Goal: Contribute content

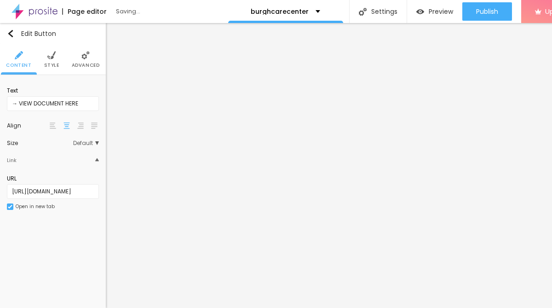
drag, startPoint x: 95, startPoint y: 190, endPoint x: -10, endPoint y: 188, distance: 104.9
click at [0, 188] on html "Page editor Saving... burghcarecenter Settings Page settings Click to edit page…" at bounding box center [276, 154] width 552 height 308
click at [14, 193] on input "[URL][DOMAIN_NAME]" at bounding box center [53, 191] width 92 height 15
click at [12, 190] on input "[URL][DOMAIN_NAME]" at bounding box center [53, 191] width 92 height 15
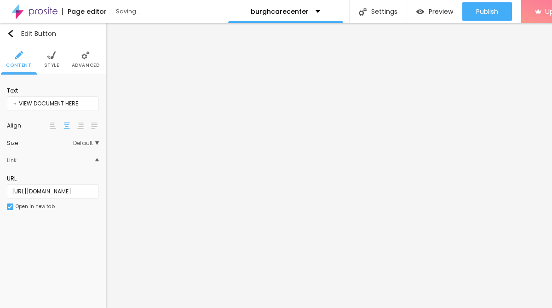
click at [92, 189] on input "[URL][DOMAIN_NAME]" at bounding box center [53, 191] width 92 height 15
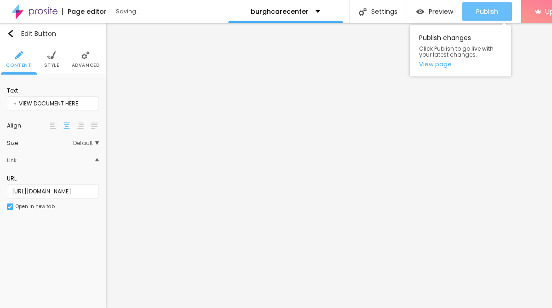
type input "[URL][DOMAIN_NAME]"
click at [482, 14] on span "Publish" at bounding box center [487, 11] width 22 height 7
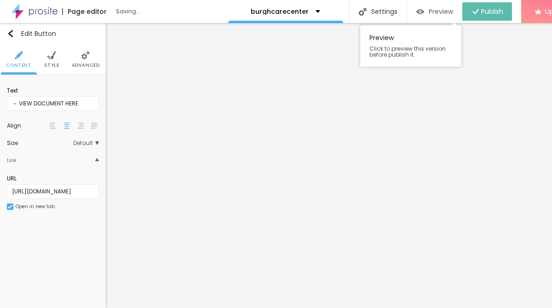
click at [429, 15] on span "Preview" at bounding box center [441, 11] width 24 height 7
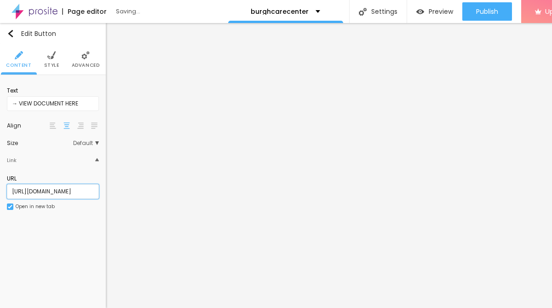
click at [28, 193] on input "[URL][DOMAIN_NAME]" at bounding box center [53, 191] width 92 height 15
paste input "[URL][DOMAIN_NAME]"
type input "[URL][DOMAIN_NAME]"
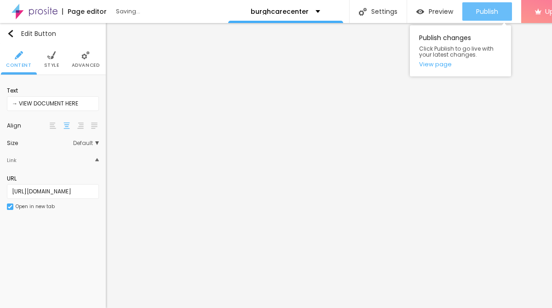
click at [465, 19] on button "Publish" at bounding box center [487, 11] width 50 height 18
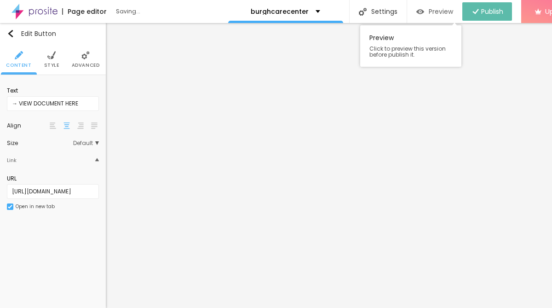
click at [429, 12] on span "Preview" at bounding box center [441, 11] width 24 height 7
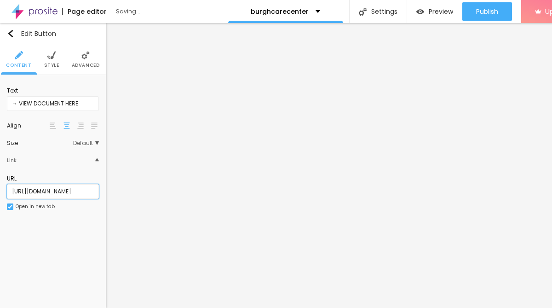
click at [97, 190] on input "[URL][DOMAIN_NAME]" at bounding box center [53, 191] width 92 height 15
paste input "[URL][DOMAIN_NAME]"
type input "[URL][DOMAIN_NAME]"
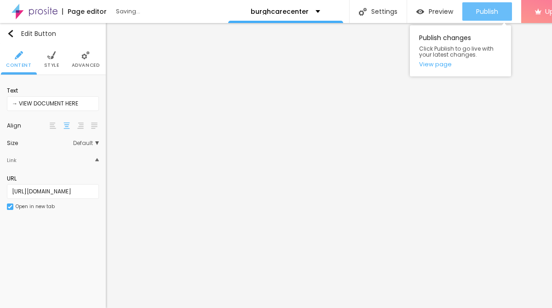
click at [483, 9] on span "Publish" at bounding box center [487, 11] width 22 height 7
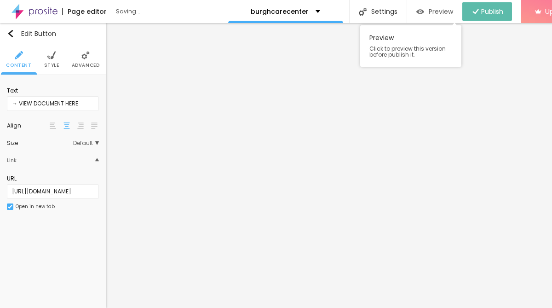
click at [433, 15] on span "Preview" at bounding box center [441, 11] width 24 height 7
